Goal: Transaction & Acquisition: Purchase product/service

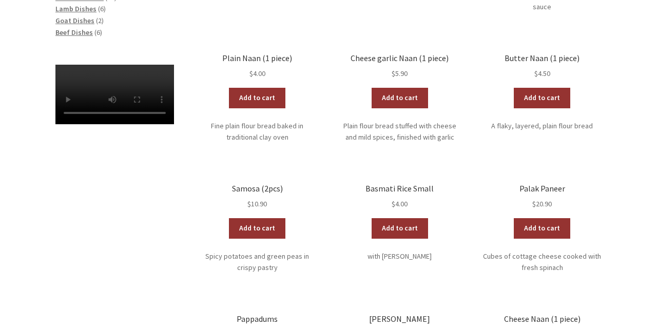
scroll to position [360, 0]
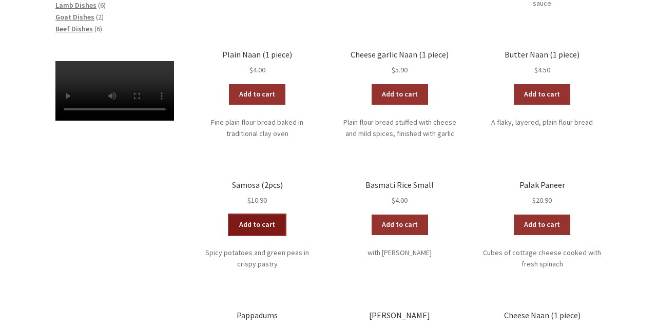
click at [251, 215] on link "Add to cart" at bounding box center [257, 225] width 56 height 21
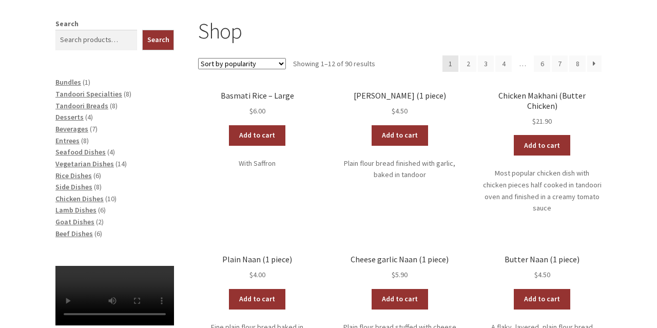
scroll to position [155, 0]
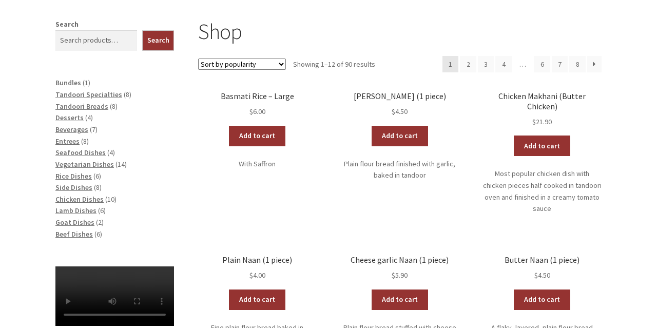
click at [60, 87] on span "Bundles" at bounding box center [68, 82] width 26 height 9
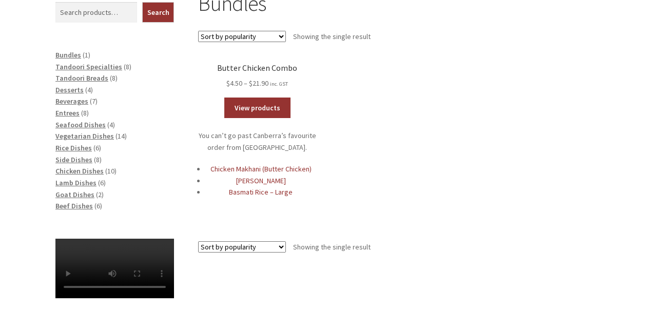
scroll to position [213, 0]
click at [71, 69] on span "Tandoori Specialties" at bounding box center [88, 66] width 67 height 9
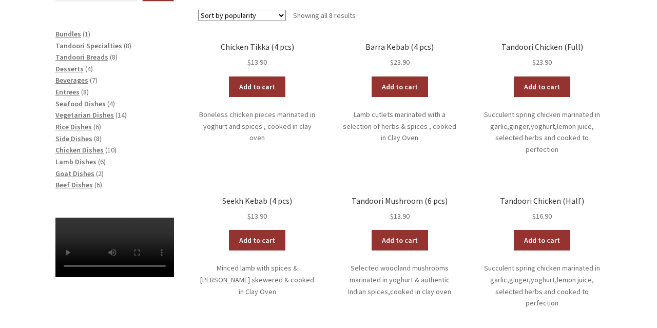
scroll to position [235, 0]
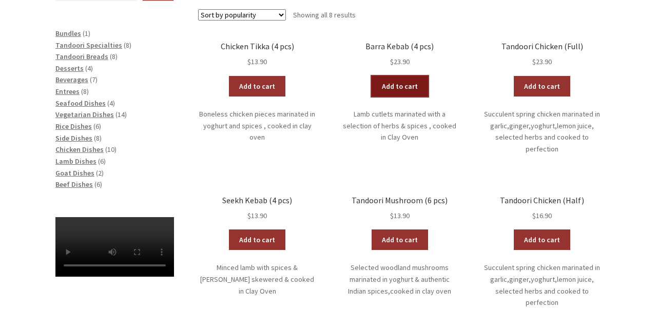
click at [404, 88] on link "Add to cart" at bounding box center [400, 86] width 56 height 21
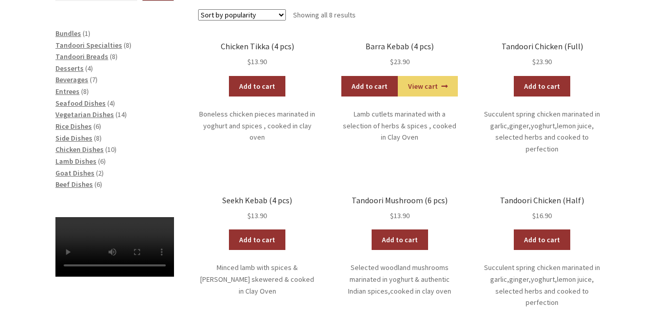
click at [73, 63] on li "Desserts 4 4 products" at bounding box center [114, 69] width 119 height 12
click at [77, 58] on span "Tandoori Breads" at bounding box center [81, 56] width 53 height 9
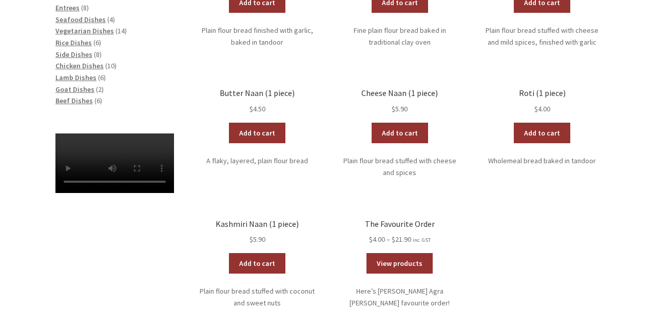
scroll to position [319, 0]
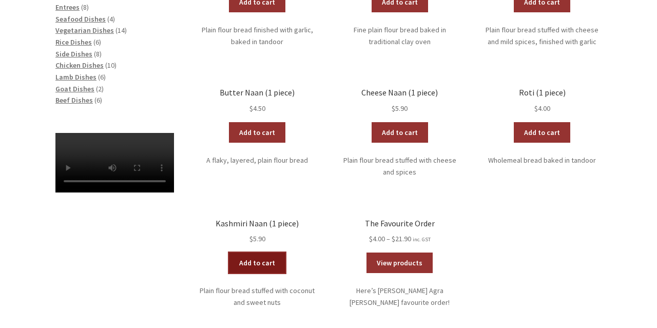
click at [255, 269] on link "Add to cart" at bounding box center [257, 262] width 56 height 21
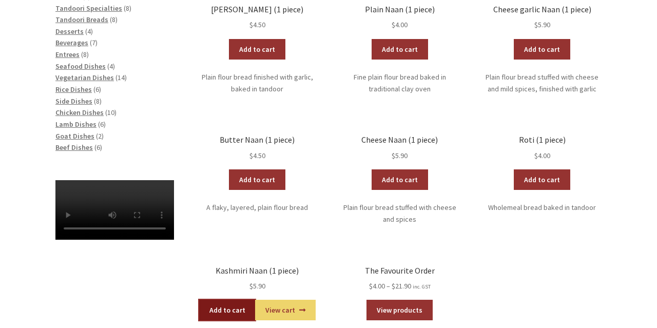
scroll to position [281, 0]
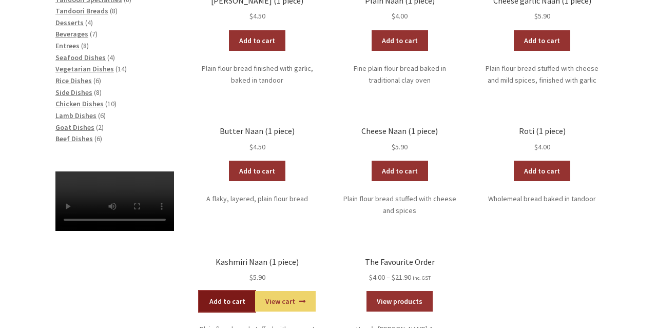
click at [226, 294] on link "Add to cart" at bounding box center [227, 301] width 56 height 21
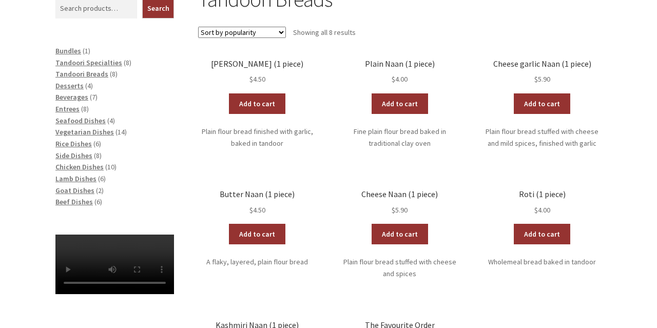
scroll to position [217, 0]
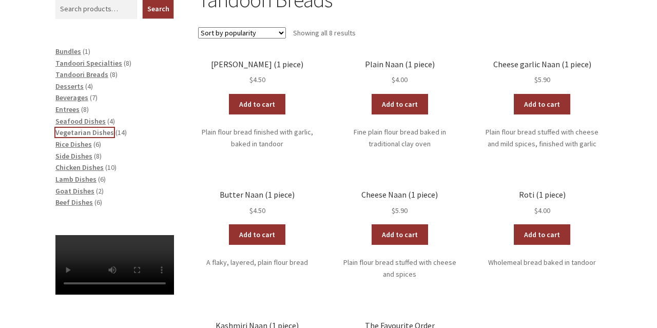
click at [67, 130] on span "Vegetarian Dishes" at bounding box center [84, 132] width 59 height 9
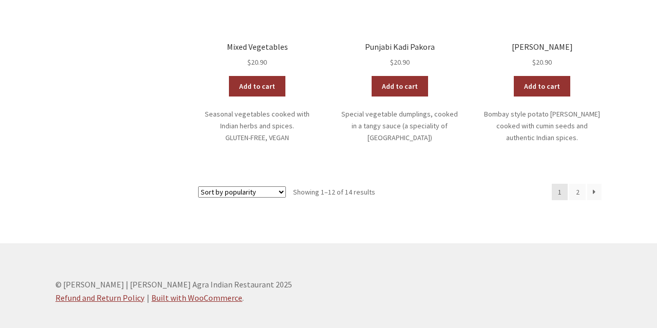
scroll to position [677, 0]
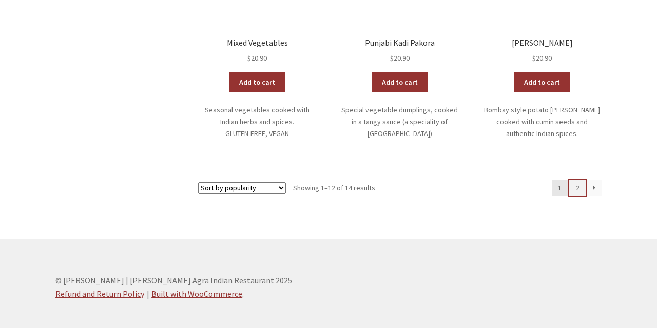
click at [582, 180] on link "2" at bounding box center [577, 188] width 16 height 16
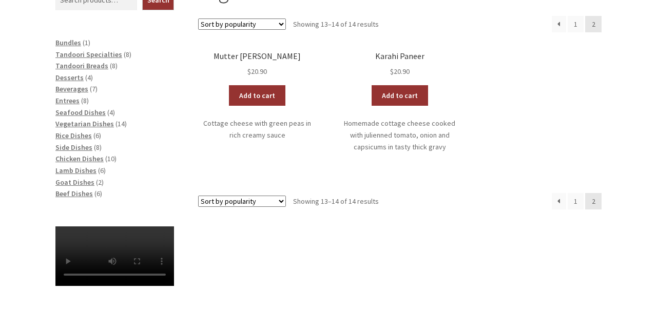
scroll to position [240, 0]
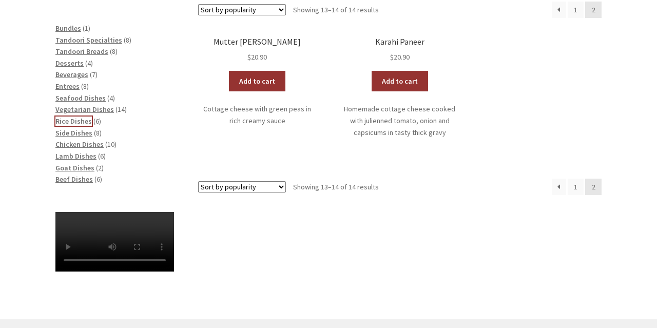
click at [73, 120] on span "Rice Dishes" at bounding box center [73, 120] width 36 height 9
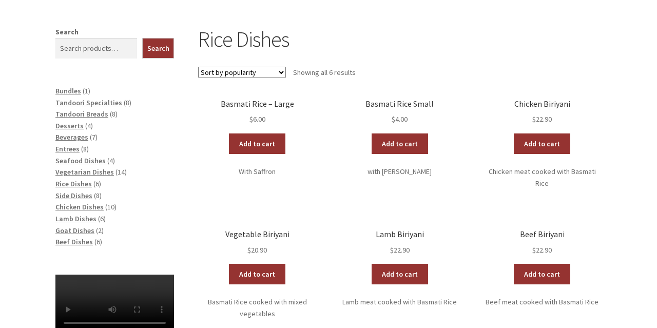
scroll to position [133, 0]
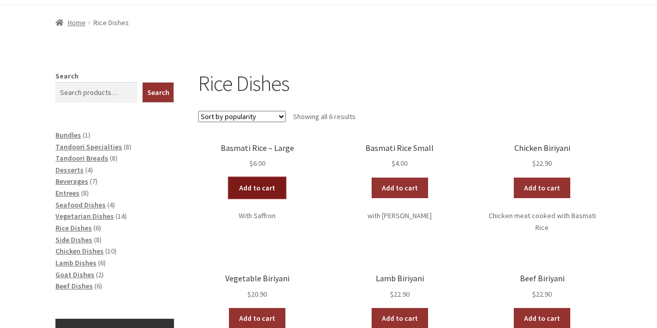
click at [266, 193] on link "Add to cart" at bounding box center [257, 188] width 56 height 21
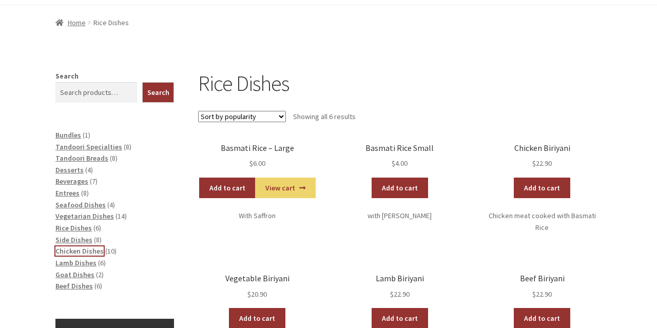
click at [89, 251] on span "Chicken Dishes" at bounding box center [79, 250] width 48 height 9
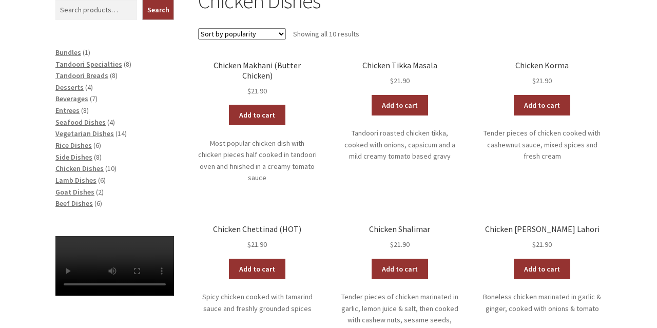
scroll to position [213, 0]
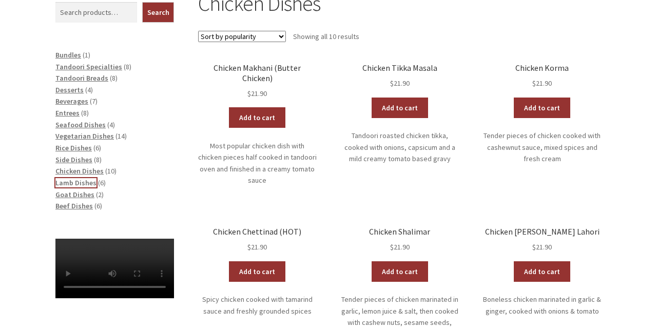
click at [77, 181] on span "Lamb Dishes" at bounding box center [75, 182] width 41 height 9
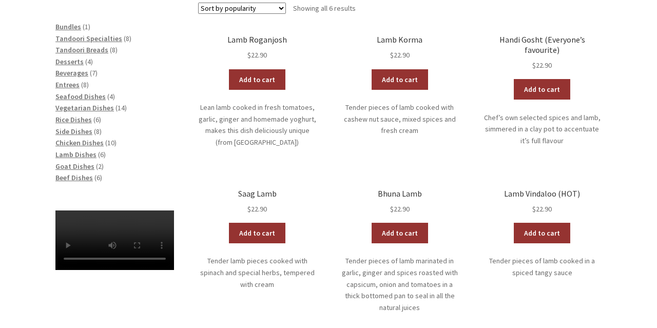
scroll to position [240, 0]
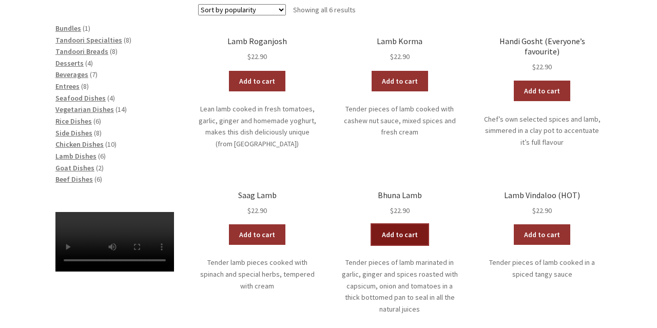
click at [396, 231] on link "Add to cart" at bounding box center [400, 234] width 56 height 21
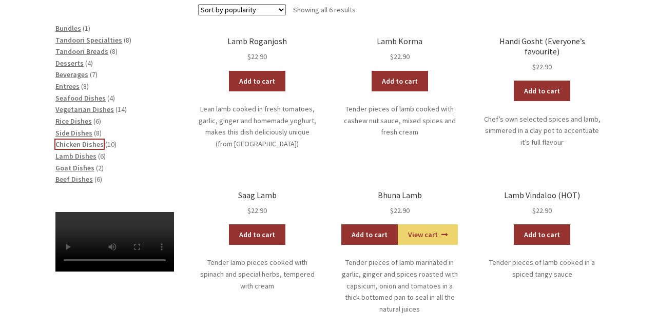
click at [79, 144] on span "Chicken Dishes" at bounding box center [79, 144] width 48 height 9
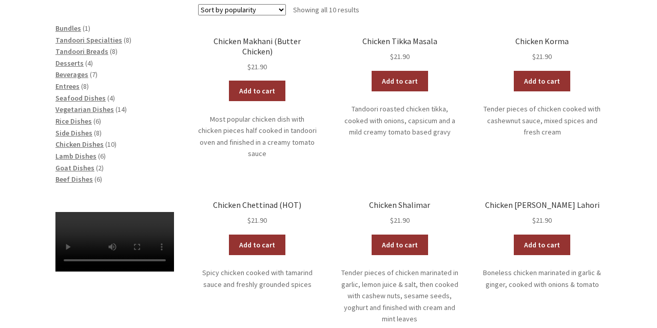
scroll to position [213, 0]
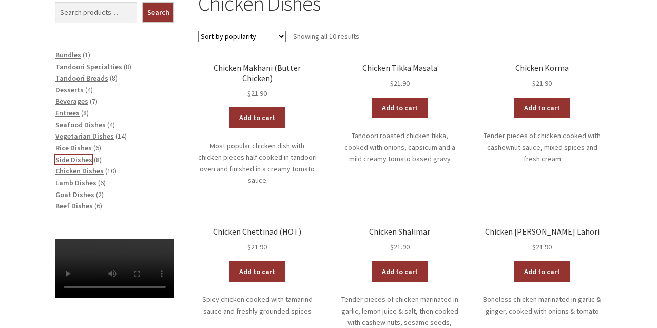
click at [82, 163] on span "Side Dishes" at bounding box center [73, 159] width 37 height 9
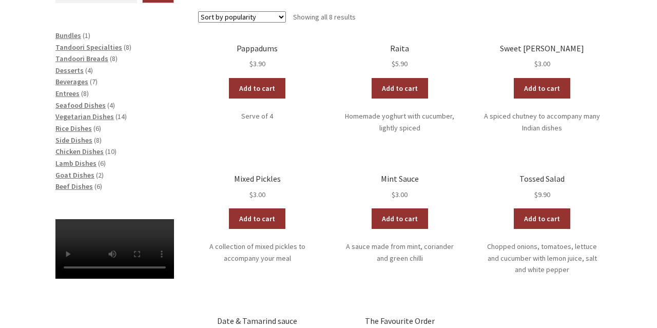
scroll to position [240, 0]
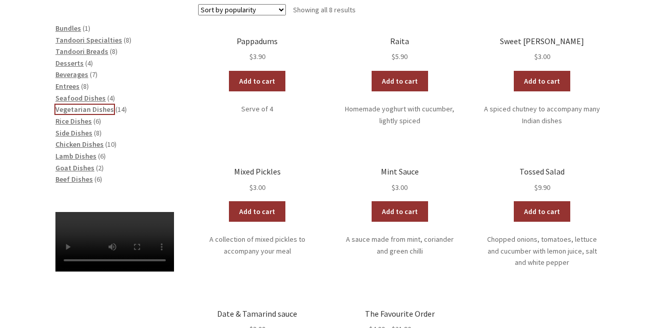
click at [93, 109] on span "Vegetarian Dishes" at bounding box center [84, 109] width 59 height 9
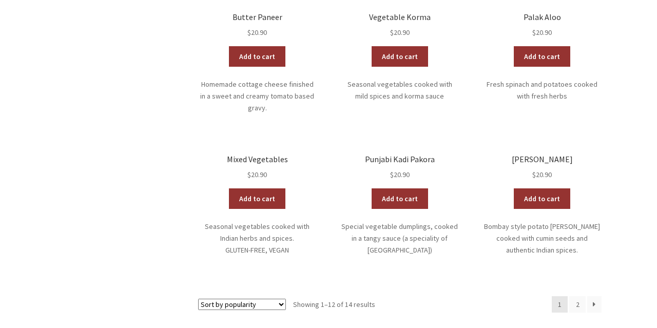
scroll to position [587, 0]
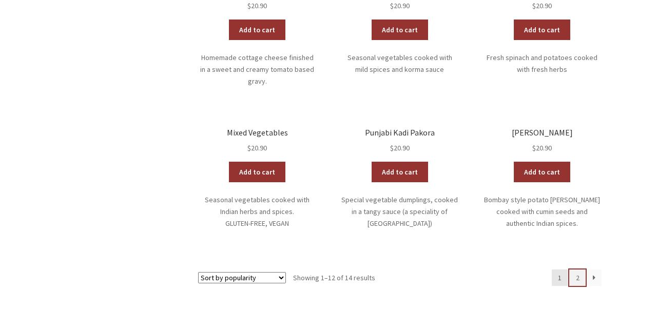
click at [577, 269] on link "2" at bounding box center [577, 277] width 16 height 16
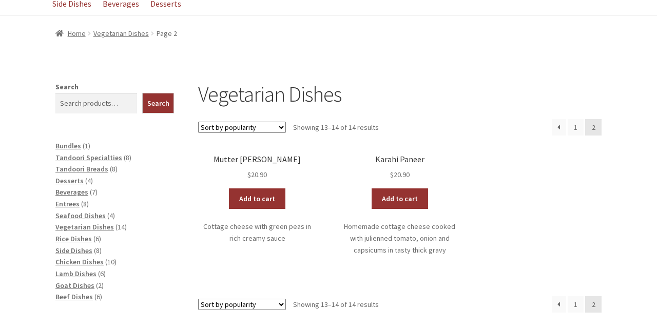
scroll to position [160, 0]
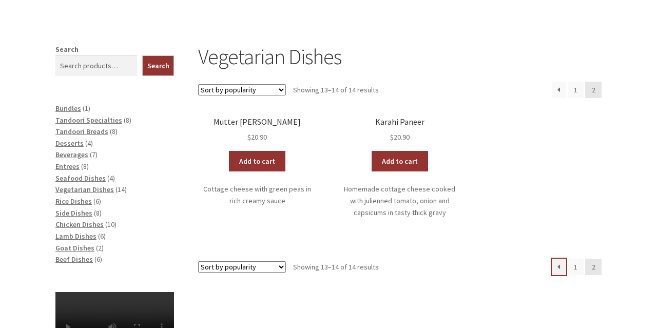
click at [556, 265] on link "←" at bounding box center [559, 267] width 14 height 16
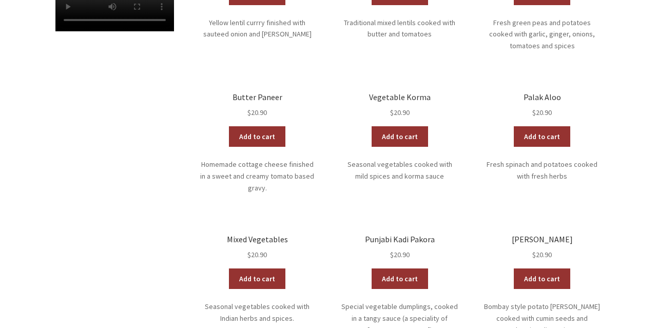
scroll to position [507, 0]
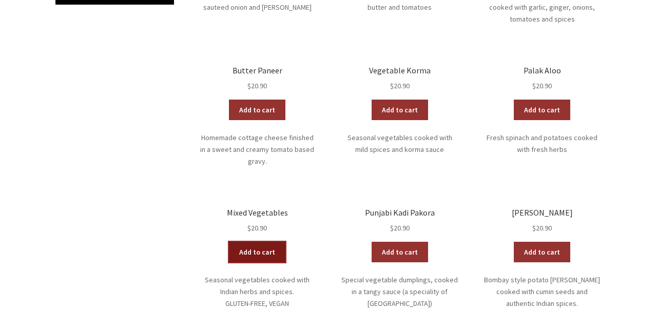
click at [259, 243] on link "Add to cart" at bounding box center [257, 252] width 56 height 21
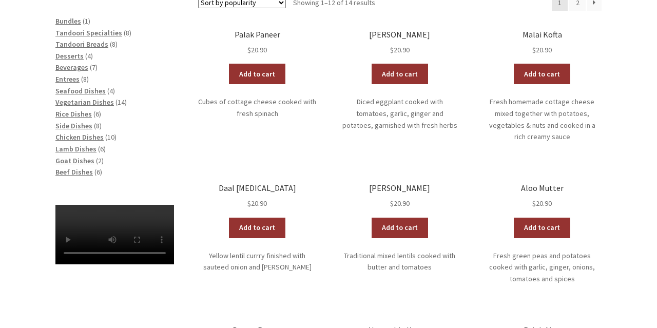
scroll to position [240, 0]
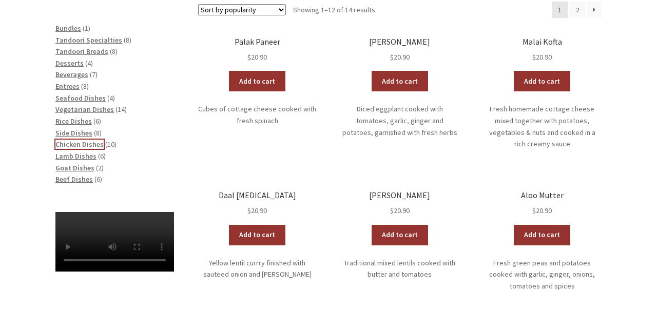
click at [95, 142] on span "Chicken Dishes" at bounding box center [79, 144] width 48 height 9
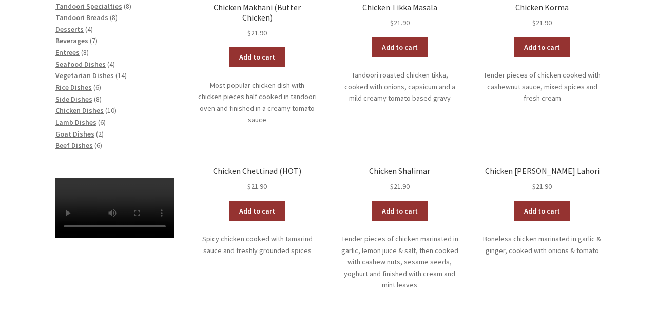
scroll to position [267, 0]
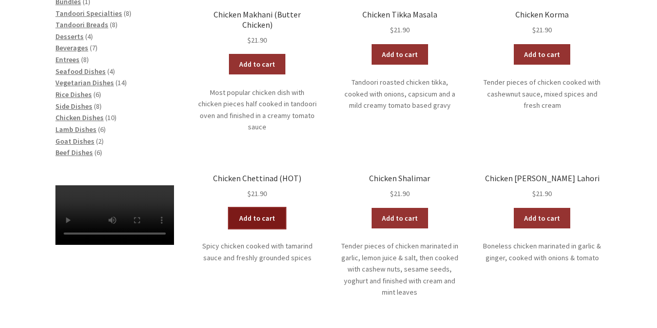
click at [263, 208] on link "Add to cart" at bounding box center [257, 218] width 56 height 21
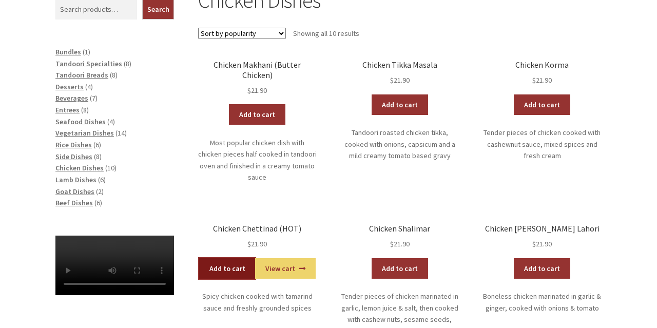
scroll to position [213, 0]
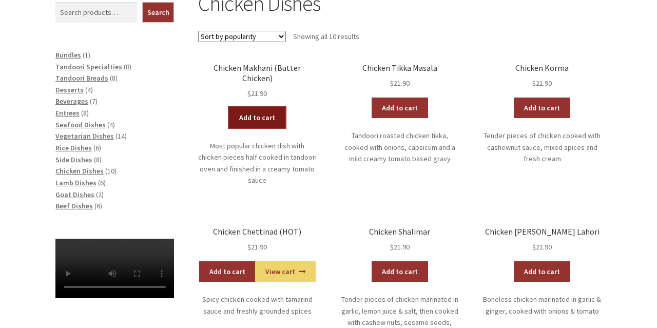
click at [257, 109] on link "Add to cart" at bounding box center [257, 117] width 56 height 21
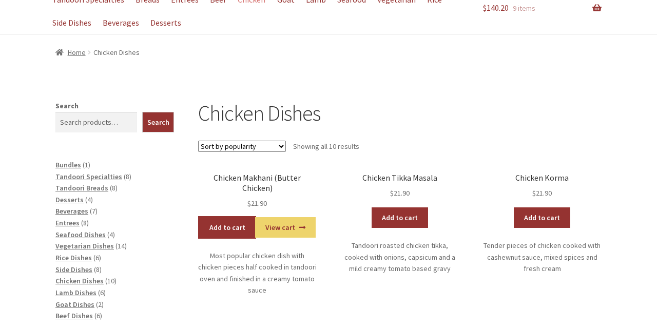
scroll to position [0, 0]
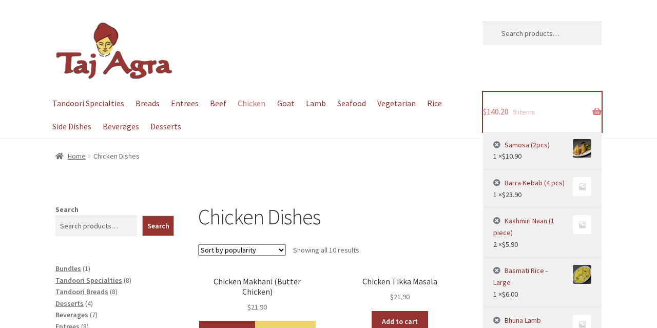
click at [595, 112] on link "$ 140.20 9 items" at bounding box center [542, 112] width 119 height 40
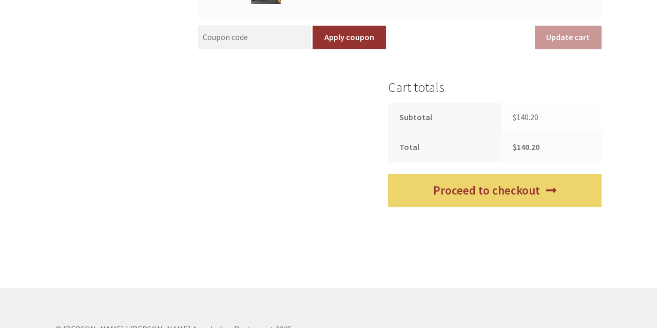
scroll to position [757, 0]
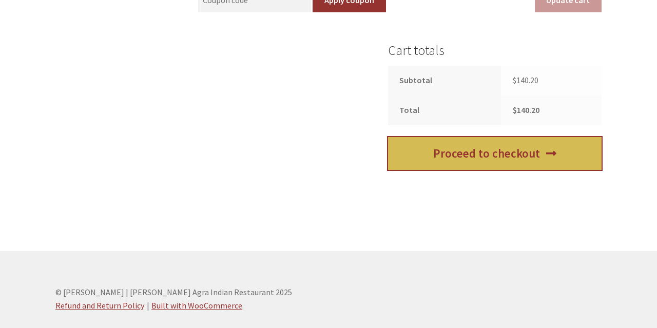
click at [516, 161] on link "Proceed to checkout" at bounding box center [494, 153] width 213 height 33
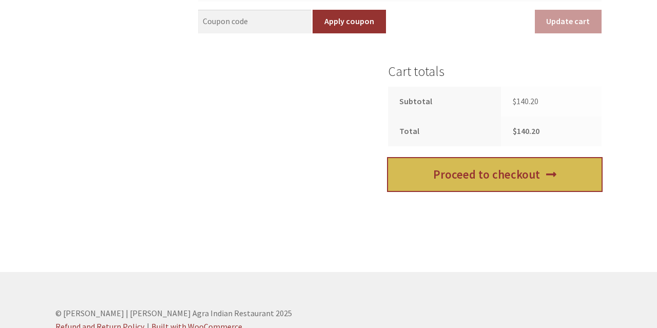
scroll to position [739, 0]
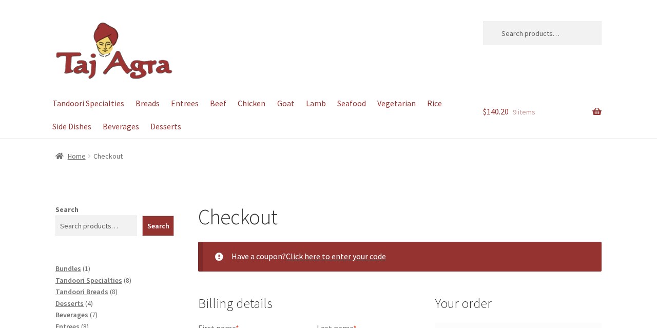
select select "ACT"
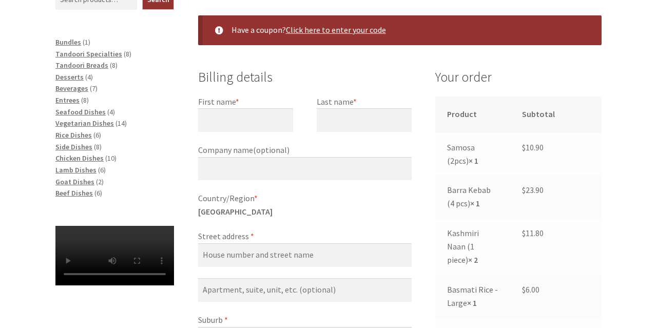
scroll to position [223, 0]
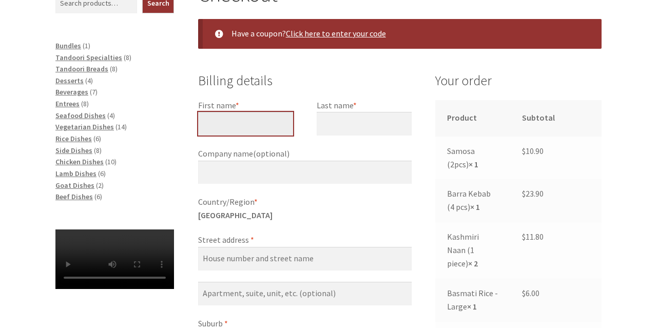
click at [244, 120] on input "First name *" at bounding box center [245, 124] width 95 height 24
type input "[PERSON_NAME]"
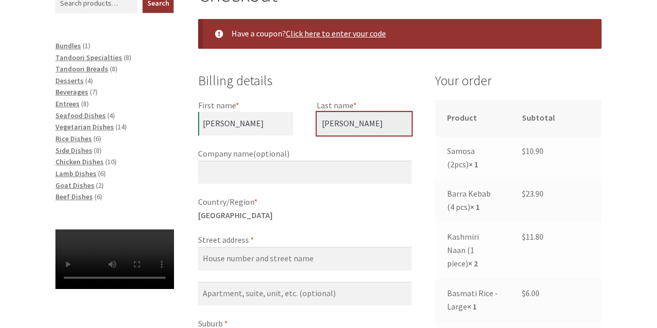
type input "[PERSON_NAME]"
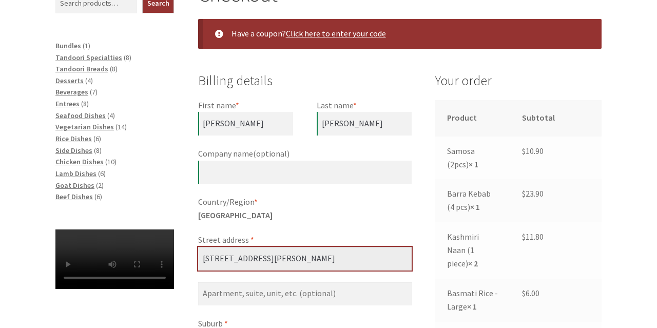
type input "[STREET_ADDRESS][PERSON_NAME]"
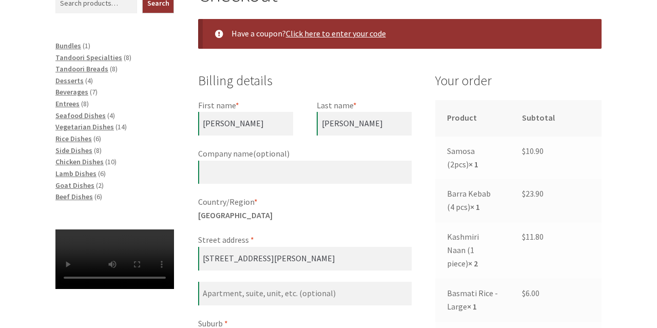
scroll to position [400, 0]
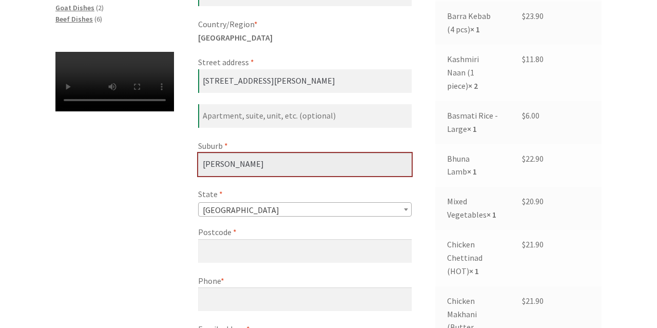
type input "[PERSON_NAME]"
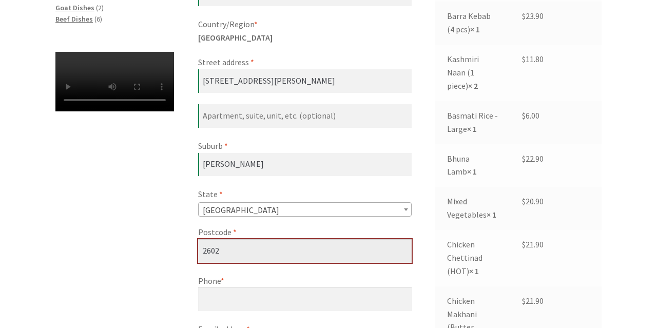
type input "2602"
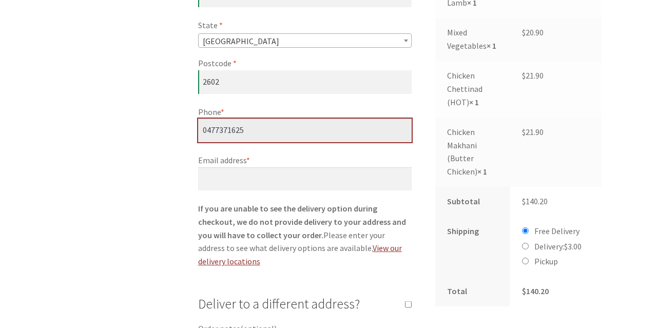
scroll to position [570, 0]
type input "0477371625"
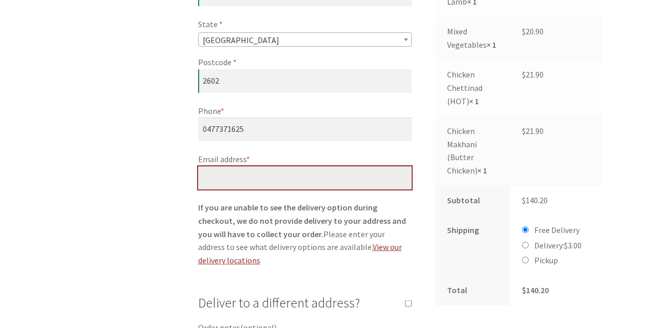
click at [333, 184] on input "Email address *" at bounding box center [304, 178] width 213 height 24
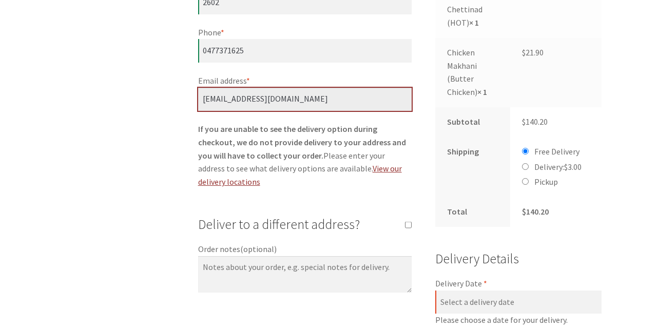
scroll to position [650, 0]
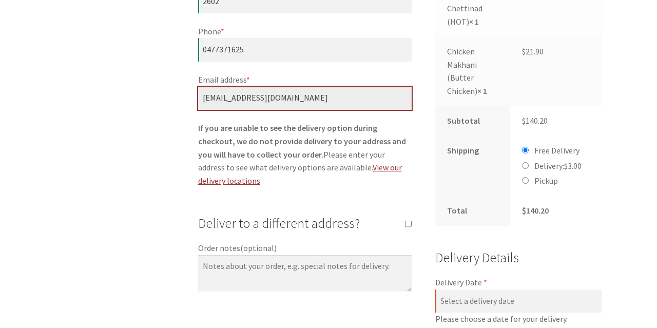
type input "[EMAIL_ADDRESS][DOMAIN_NAME]"
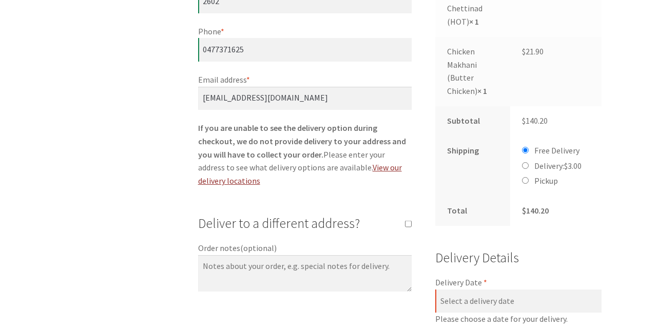
click at [523, 175] on td "Free Delivery Delivery: $ 3.00 Pickup" at bounding box center [555, 166] width 91 height 60
click at [528, 177] on input "Pickup" at bounding box center [525, 180] width 7 height 7
radio input "true"
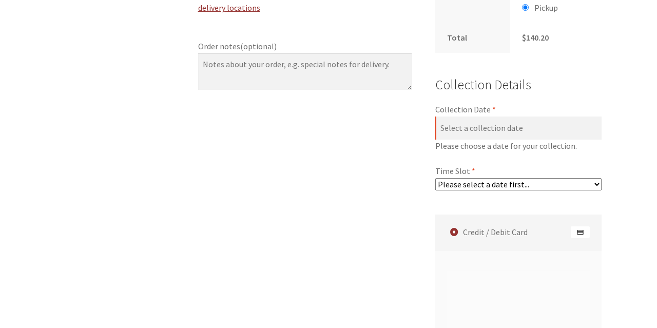
scroll to position [822, 0]
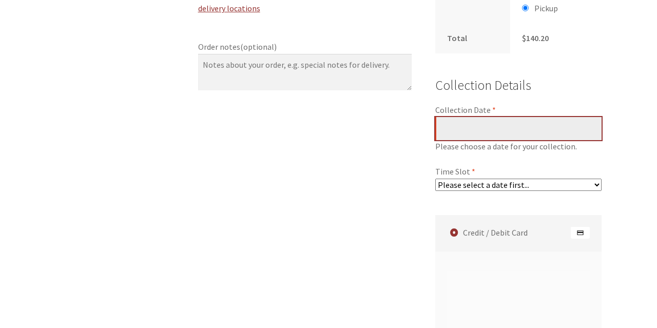
click at [509, 118] on input "Collection Date *" at bounding box center [518, 129] width 166 height 24
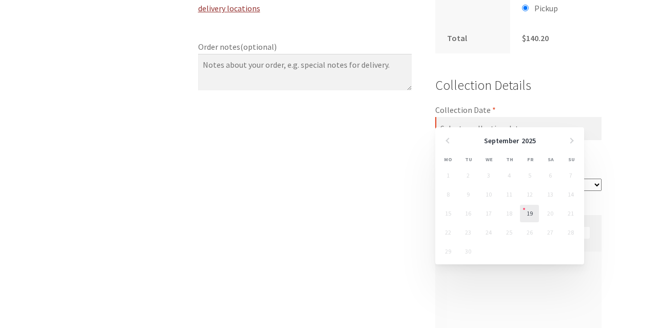
click at [532, 218] on link "19" at bounding box center [529, 213] width 19 height 17
type input "[DATE]"
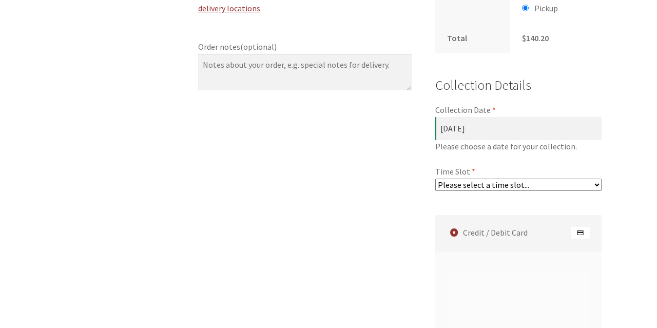
click at [577, 179] on select "Please select a time slot... 06:55 PM - 07:25 PM 07:25 PM - 07:55 PM 07:55 PM -…" at bounding box center [518, 185] width 166 height 12
select select "60c2ef62db861/2|0.00"
click option "06:55 PM - 07:25 PM" at bounding box center [0, 0] width 0 height 0
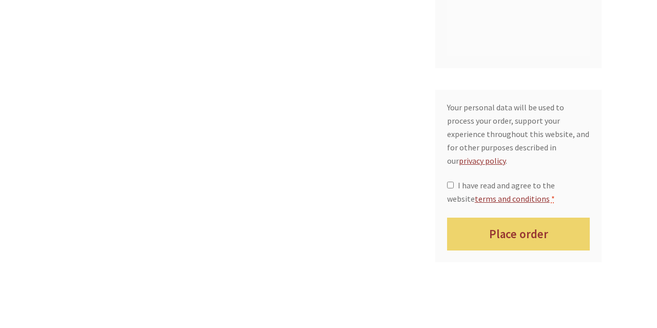
scroll to position [1223, 0]
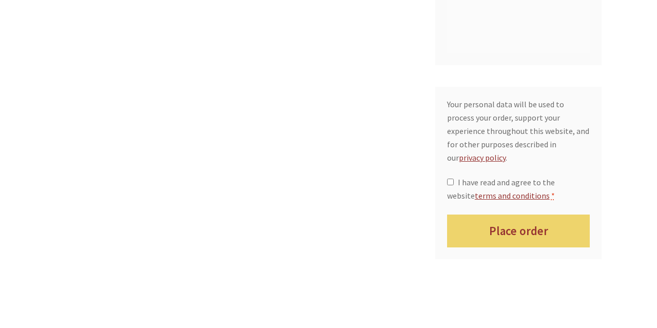
click at [443, 152] on div "Your personal data will be used to process your order, support your experience …" at bounding box center [518, 173] width 166 height 172
click at [450, 179] on input "I have read and agree to the website terms and conditions *" at bounding box center [450, 182] width 7 height 7
checkbox input "true"
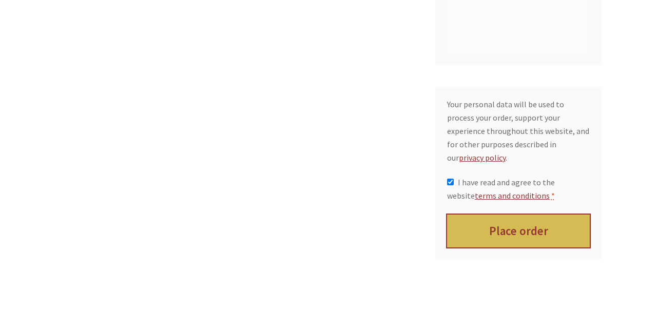
click at [536, 215] on button "Place order" at bounding box center [518, 231] width 143 height 33
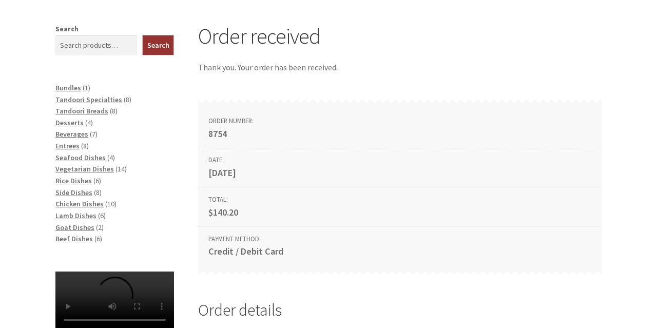
scroll to position [181, 0]
